Goal: Communication & Community: Answer question/provide support

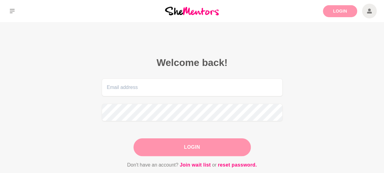
click at [348, 13] on link "Login" at bounding box center [340, 11] width 34 height 12
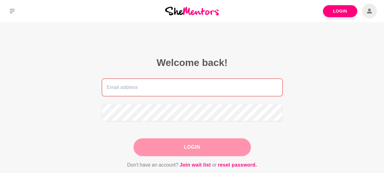
click at [200, 85] on input "email" at bounding box center [192, 87] width 181 height 18
type input "[EMAIL_ADDRESS][DOMAIN_NAME]"
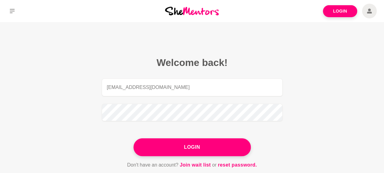
drag, startPoint x: 201, startPoint y: 148, endPoint x: 297, endPoint y: 120, distance: 100.0
click at [208, 146] on button "Login" at bounding box center [192, 147] width 117 height 18
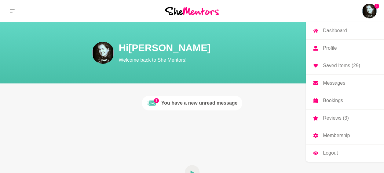
click at [335, 82] on p "Messages" at bounding box center [334, 82] width 22 height 5
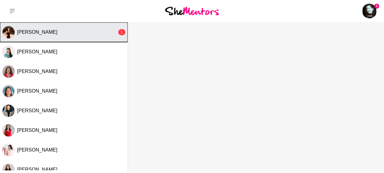
click at [17, 33] on button "[PERSON_NAME] 1" at bounding box center [64, 32] width 128 height 20
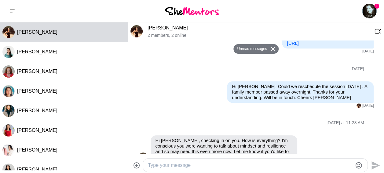
scroll to position [31, 0]
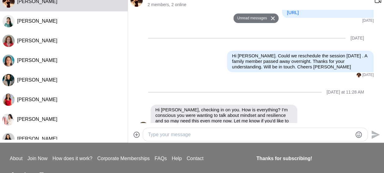
click at [224, 133] on textarea "Type your message" at bounding box center [250, 134] width 205 height 7
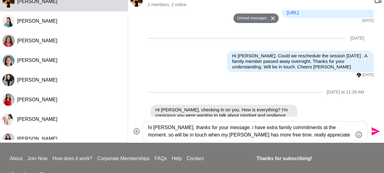
click at [191, 127] on textarea "hi [PERSON_NAME]. thanks for your message. i have extra family commitments at t…" at bounding box center [250, 131] width 205 height 15
click at [215, 135] on textarea "hi [PERSON_NAME]. thanks for getting in touch. i have extra family commitments …" at bounding box center [250, 131] width 205 height 15
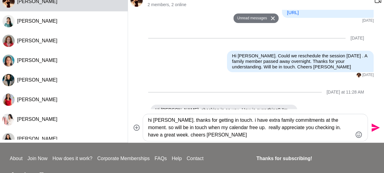
click at [221, 127] on textarea "hi [PERSON_NAME]. thanks for getting in touch. i have extra family commitments …" at bounding box center [250, 127] width 205 height 22
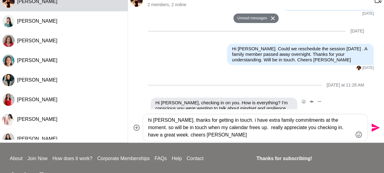
scroll to position [268, 0]
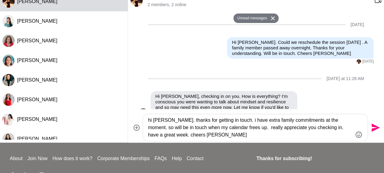
click at [169, 124] on textarea "hi [PERSON_NAME]. thanks for getting in touch. i have extra family commitments …" at bounding box center [250, 127] width 205 height 22
click at [168, 119] on textarea "hi [PERSON_NAME]. thanks for getting in touch. i have extra family commitments …" at bounding box center [250, 127] width 205 height 22
click at [336, 122] on textarea "hi [PERSON_NAME]. Thanks for getting in touch. I have extra family commitments …" at bounding box center [250, 127] width 205 height 22
click at [235, 128] on textarea "hi [PERSON_NAME]. Thanks for getting in touch. I have extra family commitments …" at bounding box center [250, 127] width 205 height 22
click at [311, 128] on textarea "hi [PERSON_NAME]. Thanks for getting in touch. I have extra family commitments …" at bounding box center [250, 127] width 205 height 22
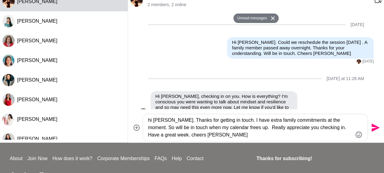
click at [149, 136] on textarea "hi [PERSON_NAME]. Thanks for getting in touch. I have extra family commitments …" at bounding box center [250, 127] width 205 height 22
click at [163, 135] on textarea "hi [PERSON_NAME]. Thanks for getting in touch. I have extra family commitments …" at bounding box center [250, 127] width 205 height 22
click at [149, 119] on textarea "hi [PERSON_NAME]. Thanks for getting in touch. I have extra family commitments …" at bounding box center [250, 127] width 205 height 22
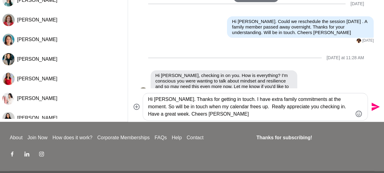
scroll to position [61, 0]
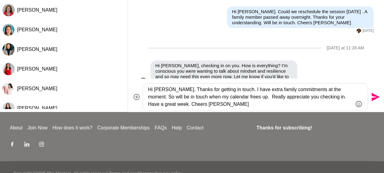
type textarea "Hi [PERSON_NAME]. Thanks for getting in touch. I have extra family commitments …"
click at [375, 96] on icon "Send" at bounding box center [376, 97] width 8 height 8
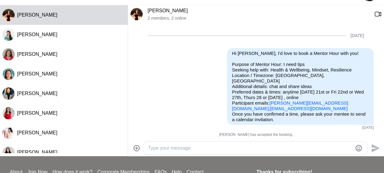
scroll to position [0, 0]
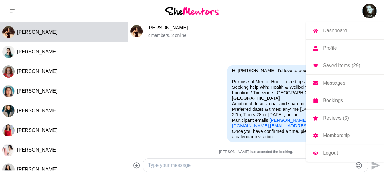
click at [372, 12] on img at bounding box center [369, 11] width 15 height 15
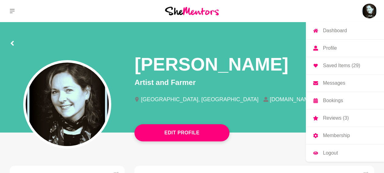
click at [332, 152] on p "Logout" at bounding box center [330, 152] width 15 height 5
